Goal: Information Seeking & Learning: Learn about a topic

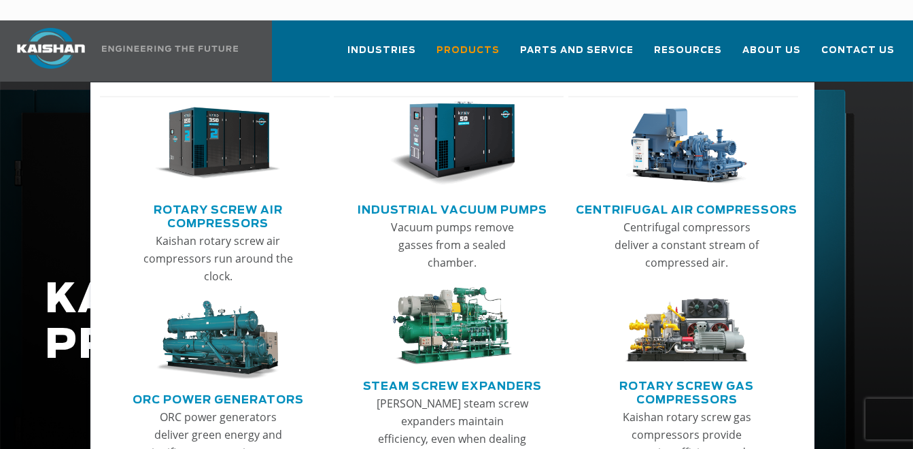
click at [249, 137] on img "Main menu" at bounding box center [218, 143] width 126 height 84
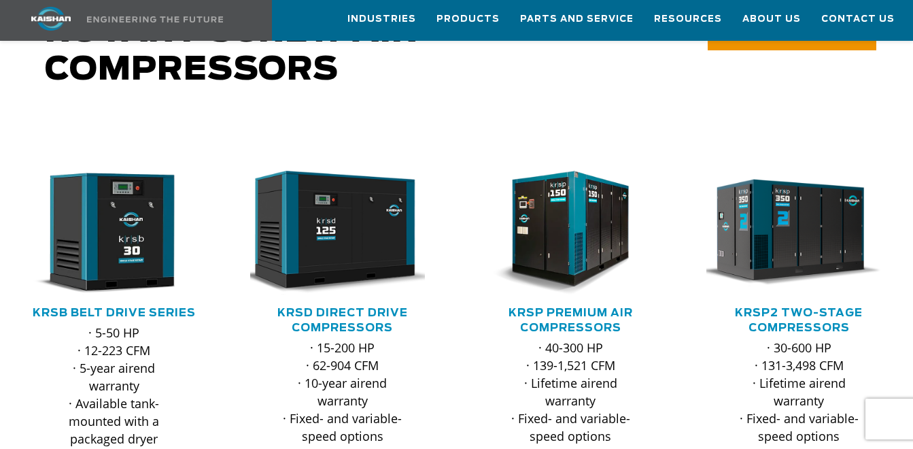
scroll to position [111, 0]
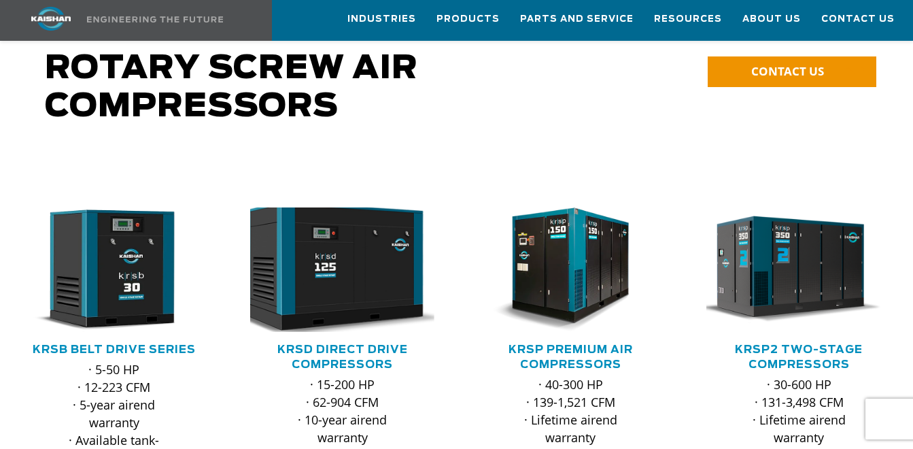
click at [341, 258] on img at bounding box center [331, 269] width 203 height 137
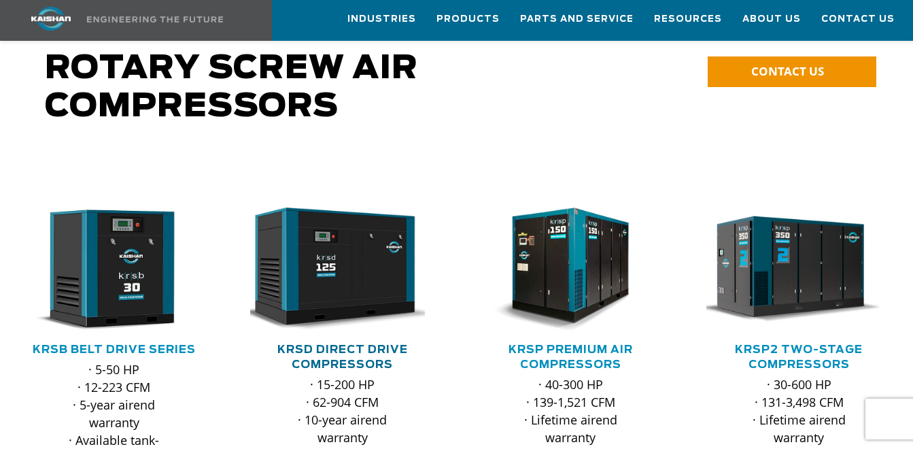
click at [373, 344] on link "KRSD Direct Drive Compressors" at bounding box center [342, 357] width 131 height 26
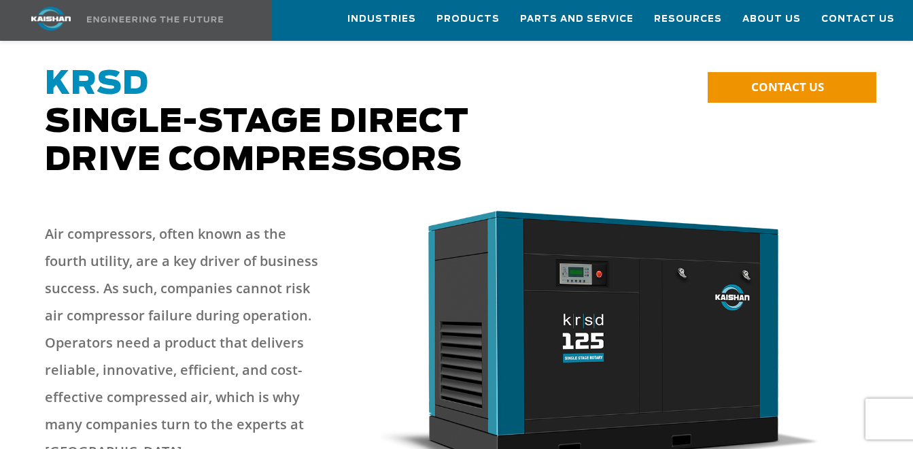
scroll to position [68, 0]
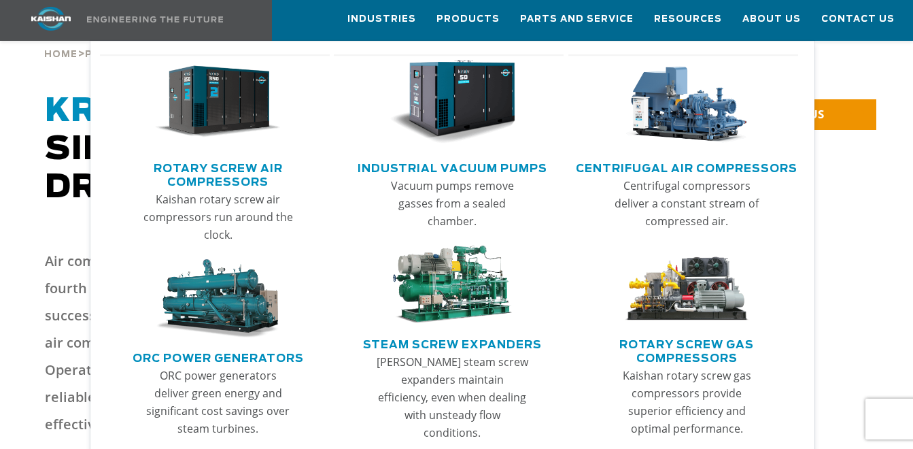
click at [235, 118] on img "Main menu" at bounding box center [218, 102] width 126 height 84
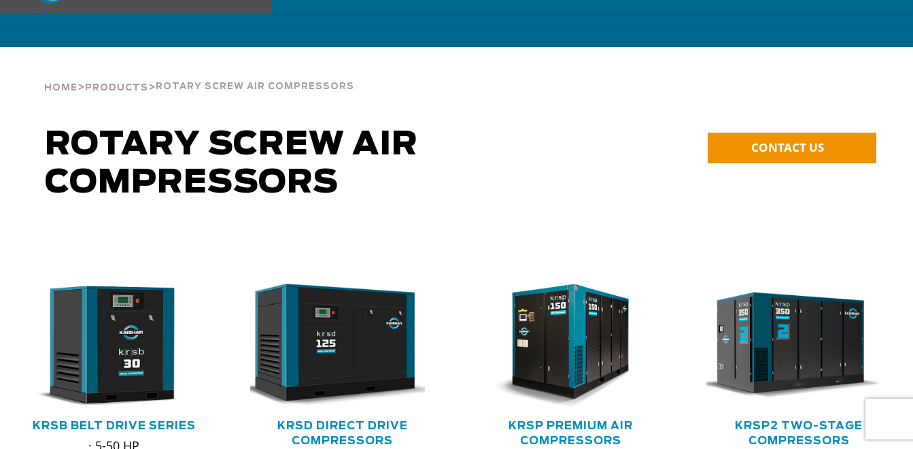
scroll to position [136, 0]
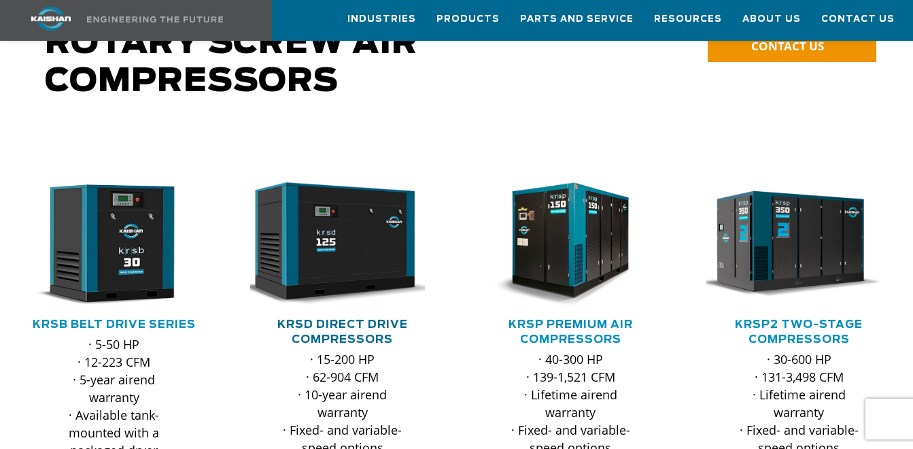
click at [326, 319] on link "KRSD Direct Drive Compressors" at bounding box center [342, 332] width 131 height 26
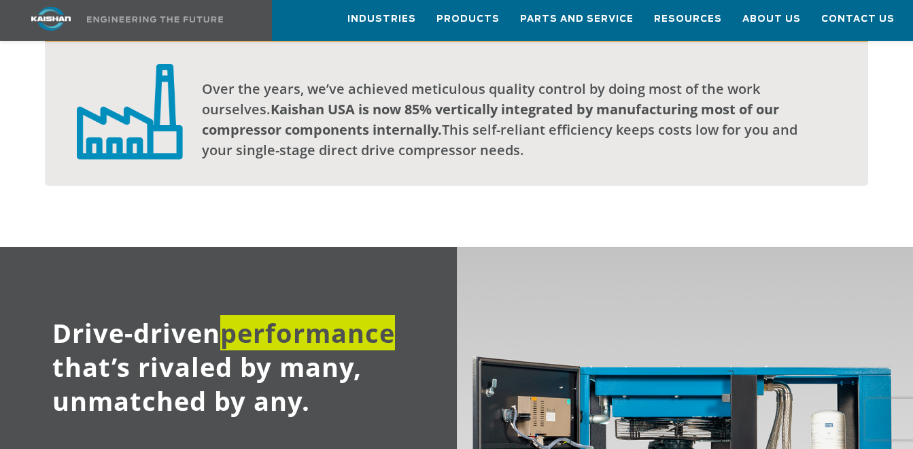
scroll to position [1088, 0]
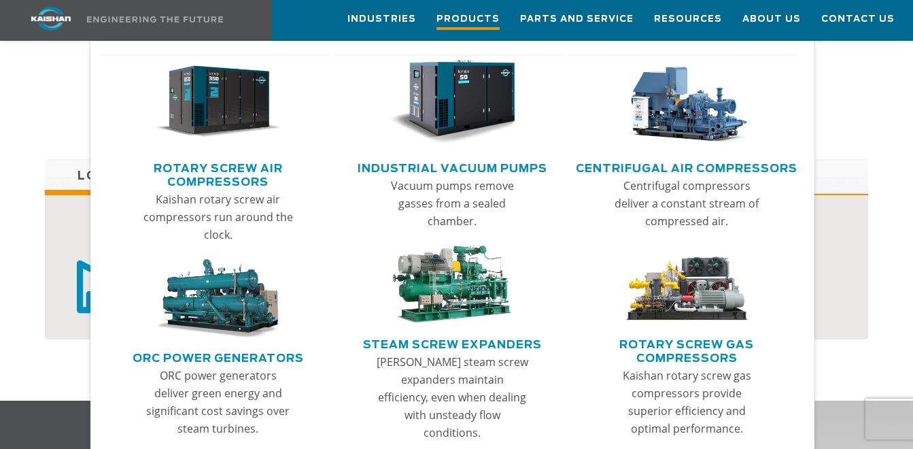
click at [499, 17] on span "Products" at bounding box center [467, 21] width 63 height 18
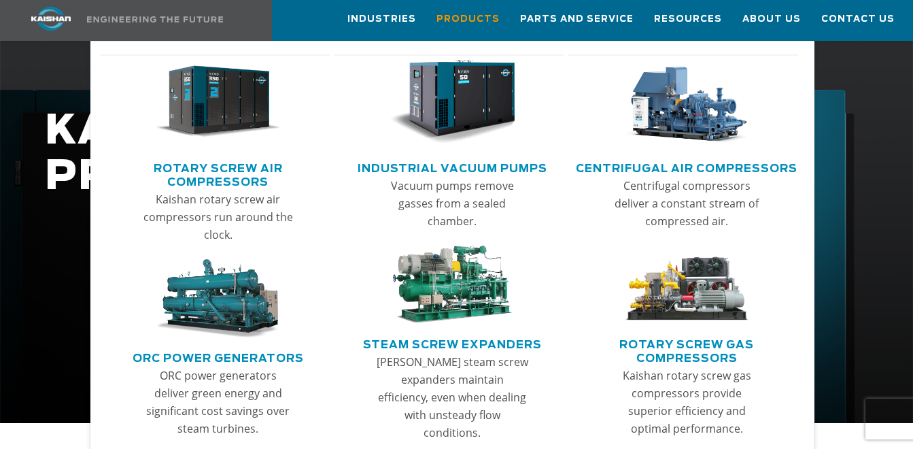
scroll to position [272, 0]
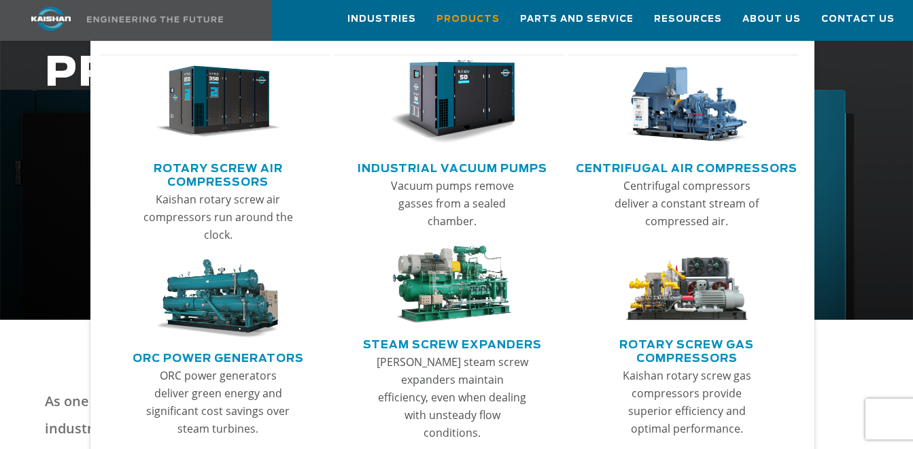
click at [220, 120] on img "Main menu" at bounding box center [218, 102] width 126 height 84
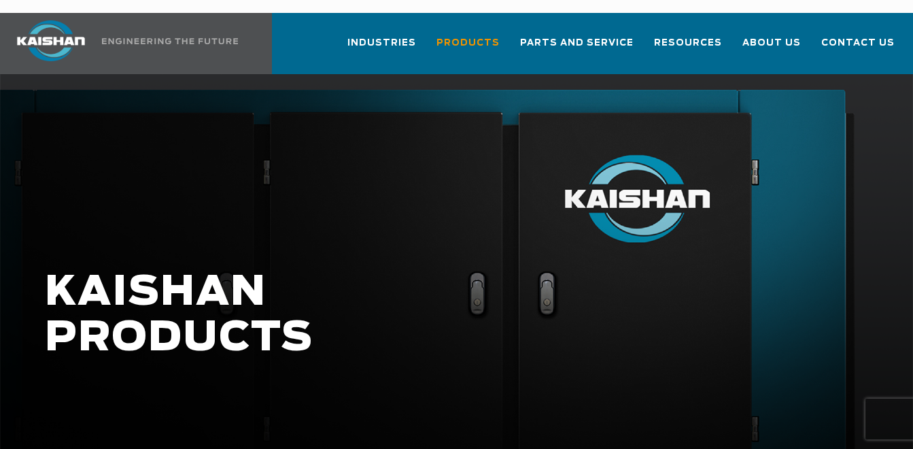
scroll to position [0, 0]
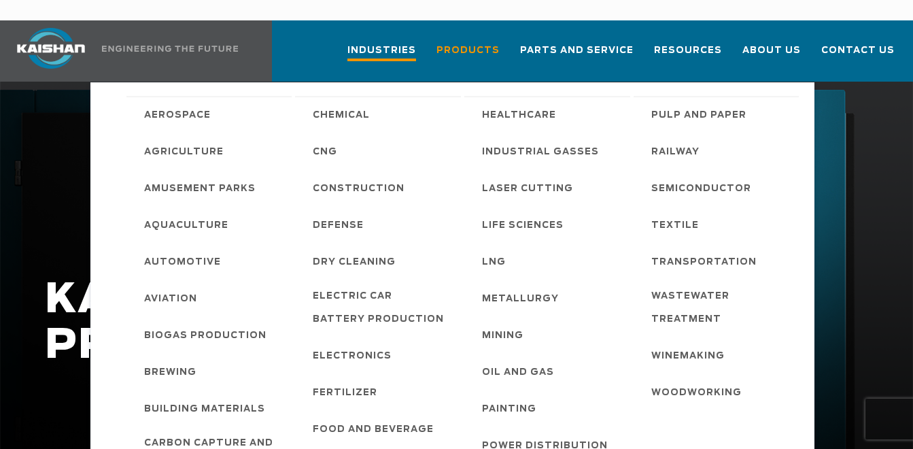
click at [411, 43] on span "Industries" at bounding box center [381, 52] width 69 height 18
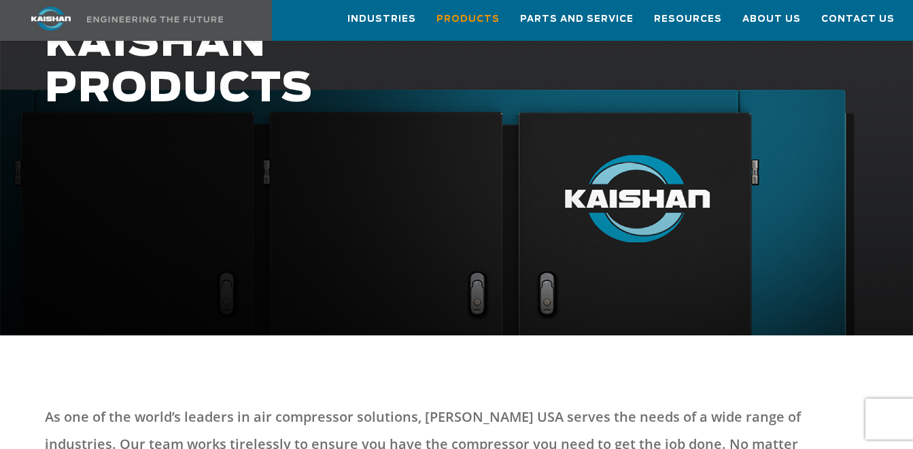
scroll to position [204, 0]
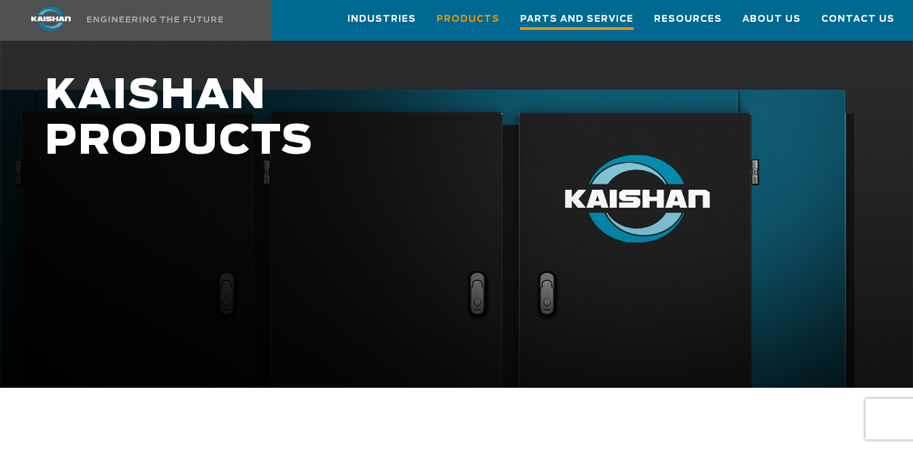
click at [564, 20] on span "Parts and Service" at bounding box center [577, 21] width 114 height 18
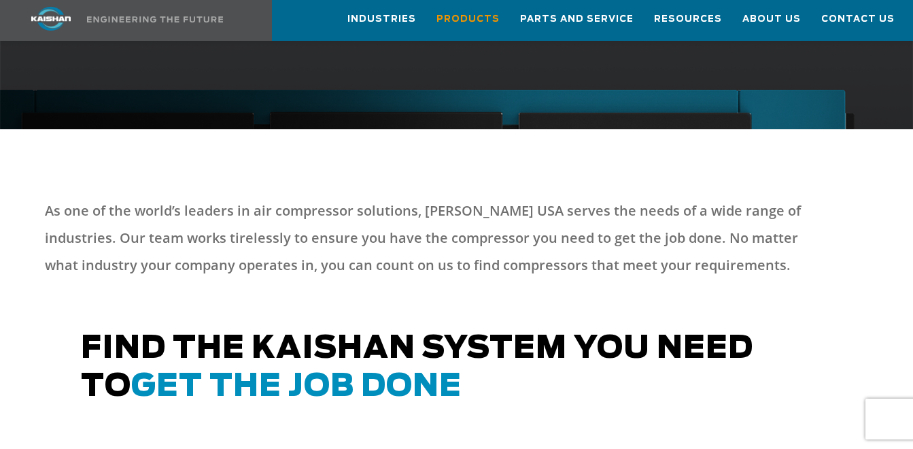
scroll to position [476, 0]
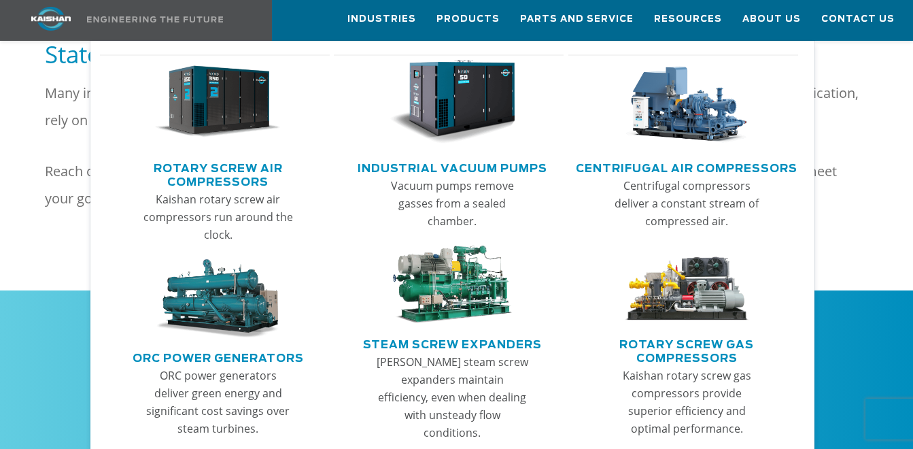
scroll to position [1768, 0]
click at [225, 122] on img "Main menu" at bounding box center [218, 102] width 126 height 84
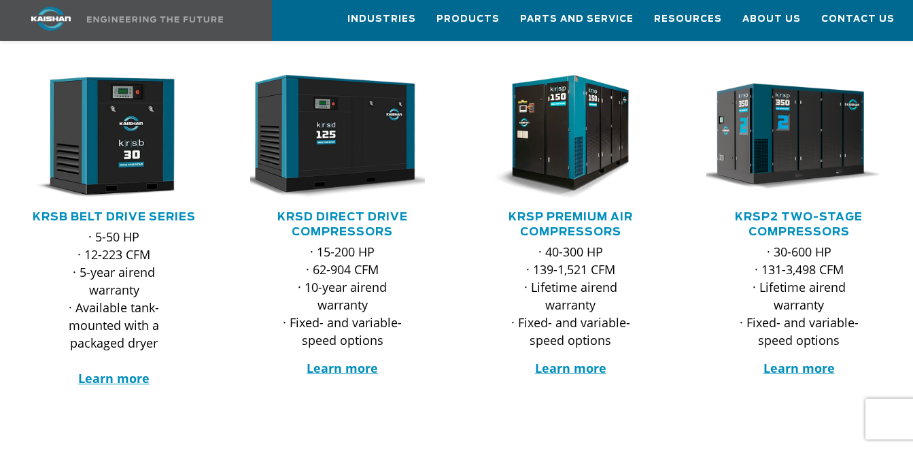
scroll to position [204, 0]
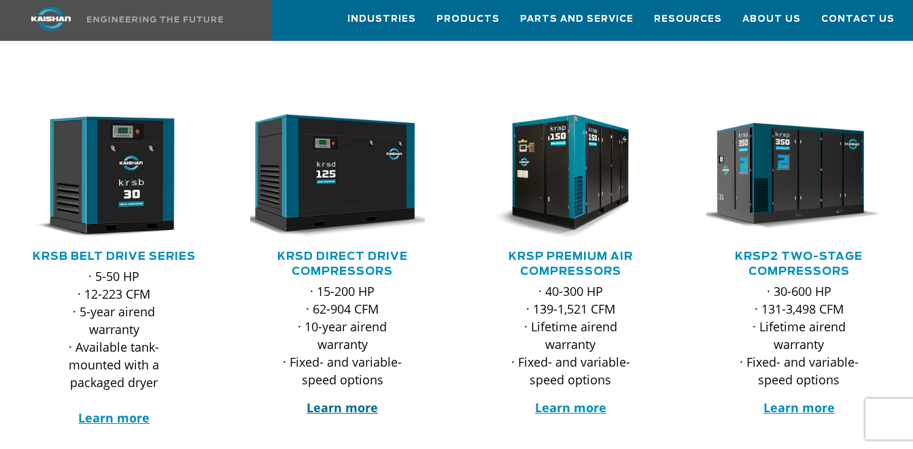
click at [358, 399] on strong "Learn more" at bounding box center [342, 407] width 71 height 16
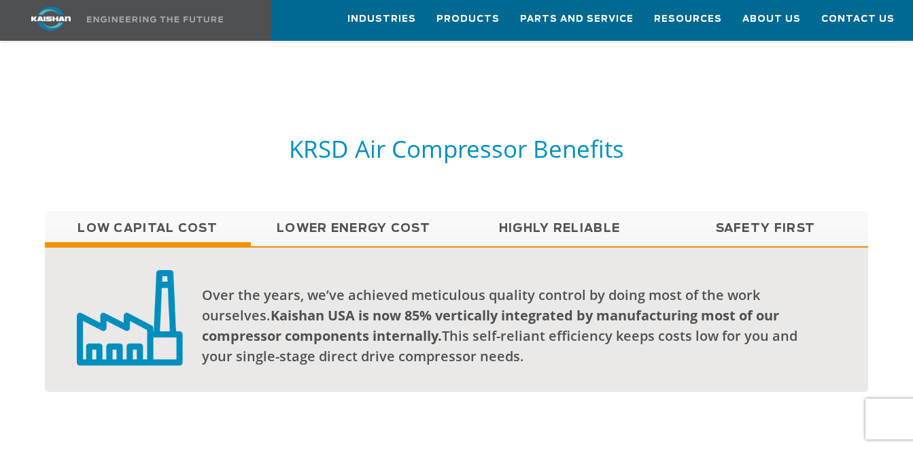
scroll to position [1026, 0]
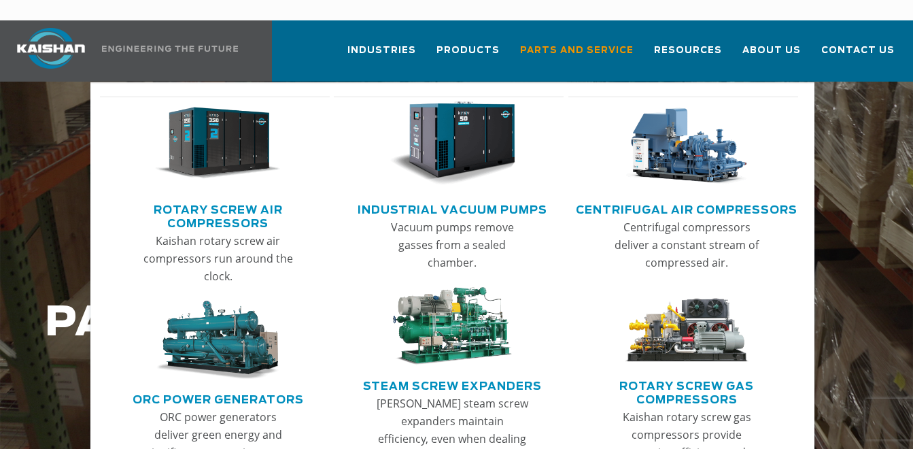
click at [216, 148] on img "Main menu" at bounding box center [218, 143] width 126 height 84
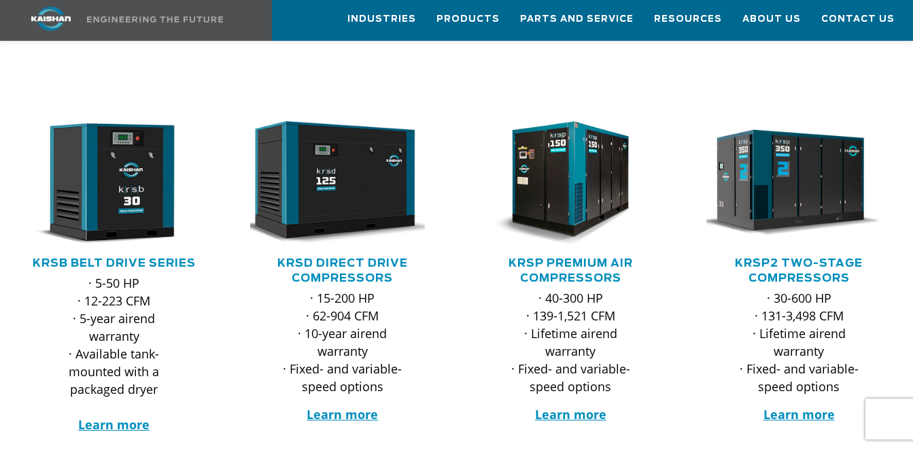
scroll to position [136, 0]
